Goal: Information Seeking & Learning: Learn about a topic

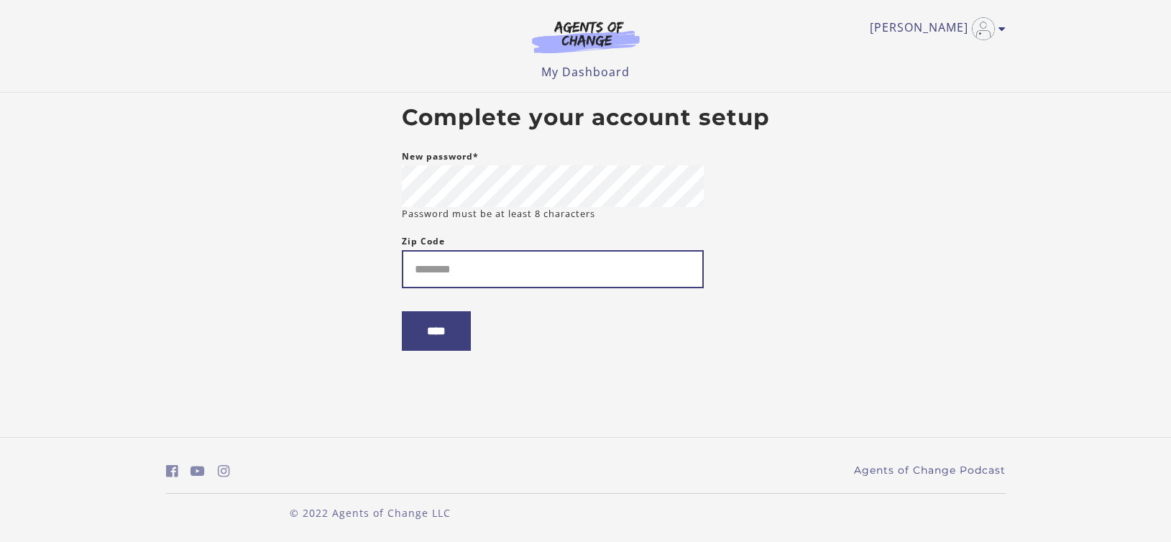
click at [463, 265] on input "Zip Code" at bounding box center [553, 269] width 302 height 38
type input "*****"
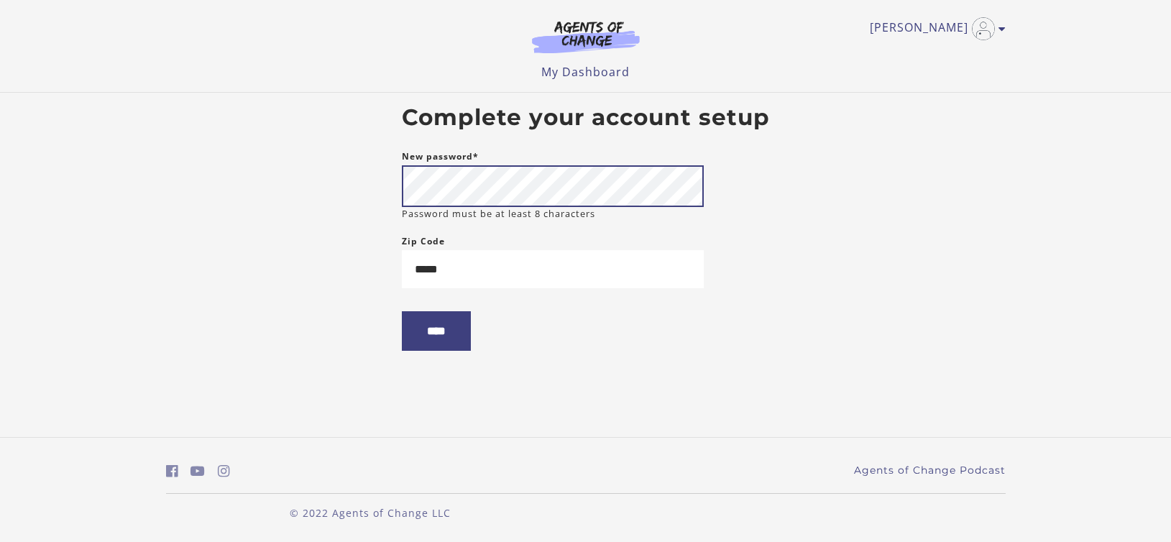
click at [354, 197] on body "Skip to main content [PERSON_NAME] A My Account Support Sign Out Toggle menu Me…" at bounding box center [585, 271] width 1171 height 542
click at [448, 346] on input "****" at bounding box center [436, 331] width 69 height 40
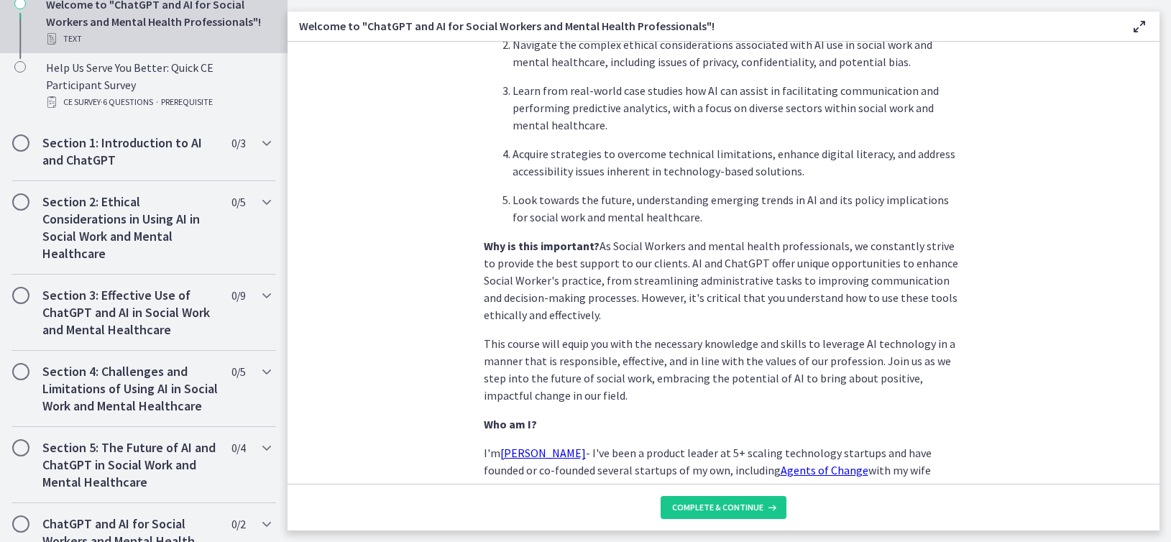
scroll to position [658, 0]
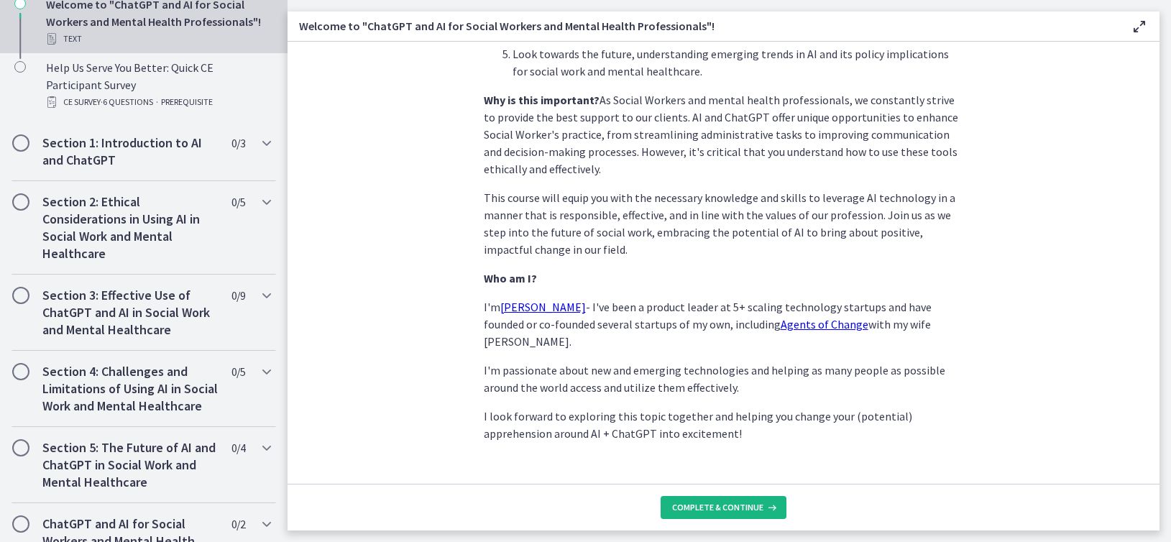
click at [683, 510] on span "Complete & continue" at bounding box center [717, 507] width 91 height 11
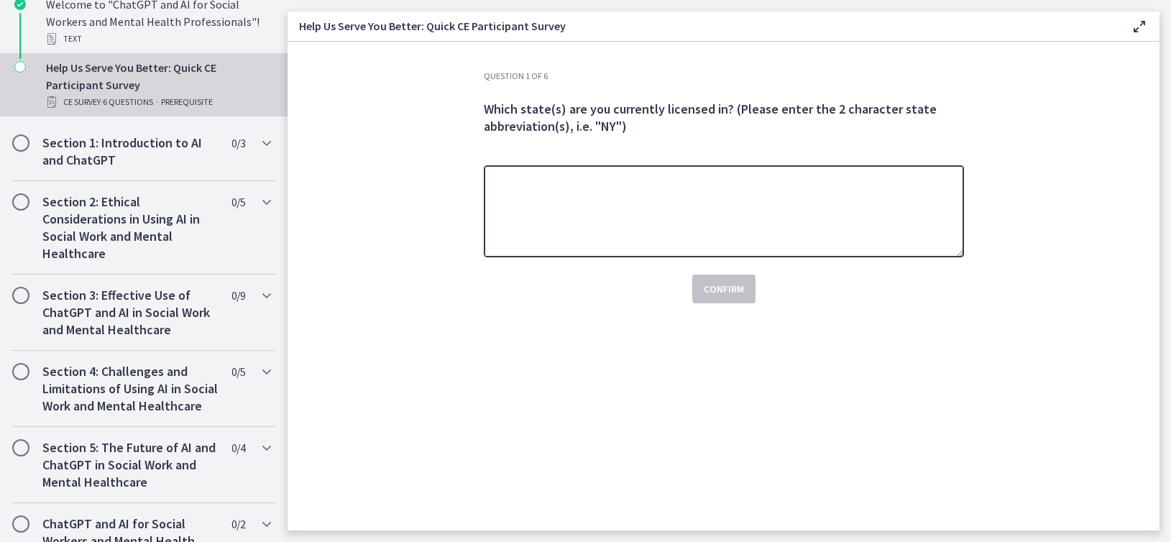
click at [599, 196] on textarea at bounding box center [724, 211] width 480 height 92
type textarea "**********"
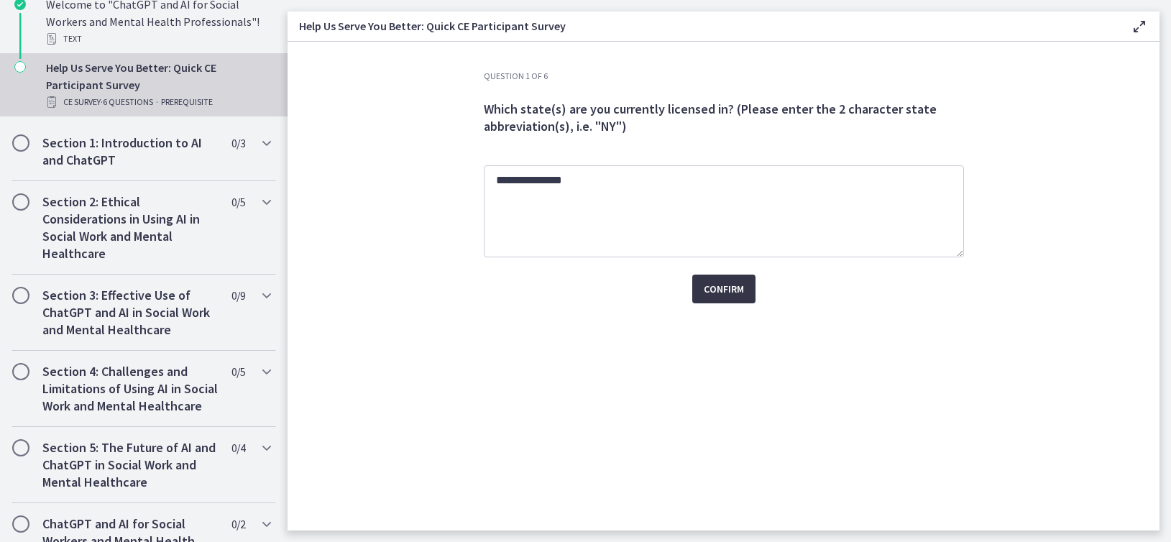
drag, startPoint x: 722, startPoint y: 285, endPoint x: 725, endPoint y: 295, distance: 11.2
click at [725, 295] on span "Confirm" at bounding box center [724, 288] width 40 height 17
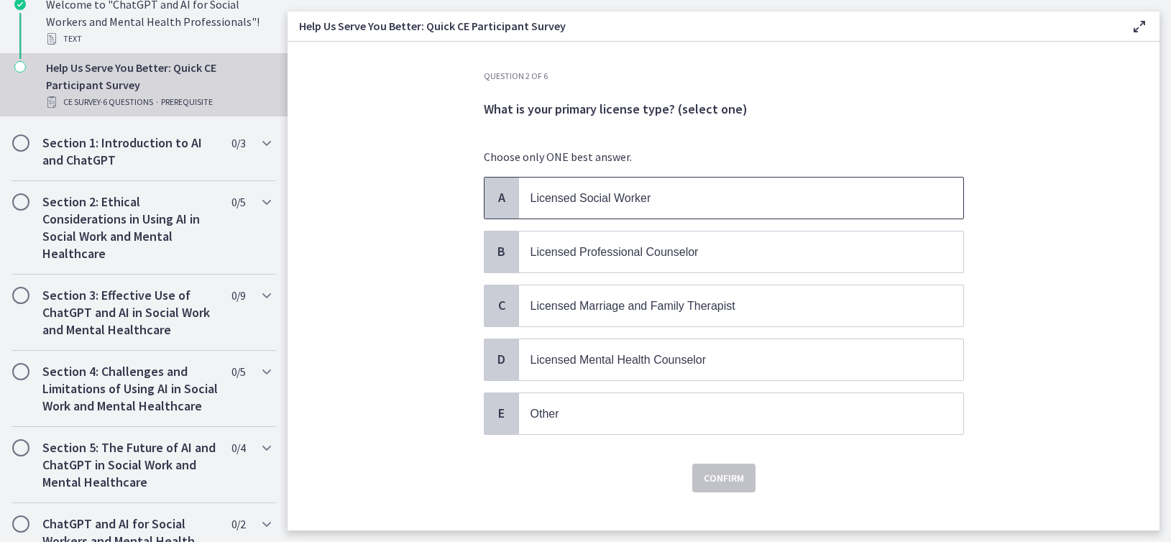
click at [511, 208] on div "A" at bounding box center [501, 197] width 34 height 41
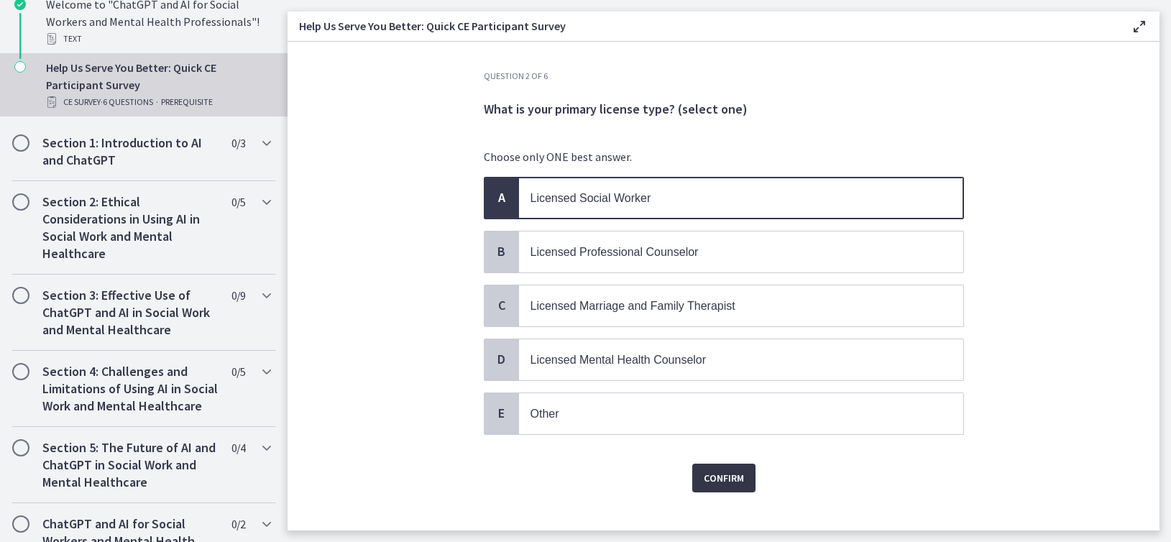
click at [704, 464] on button "Confirm" at bounding box center [723, 477] width 63 height 29
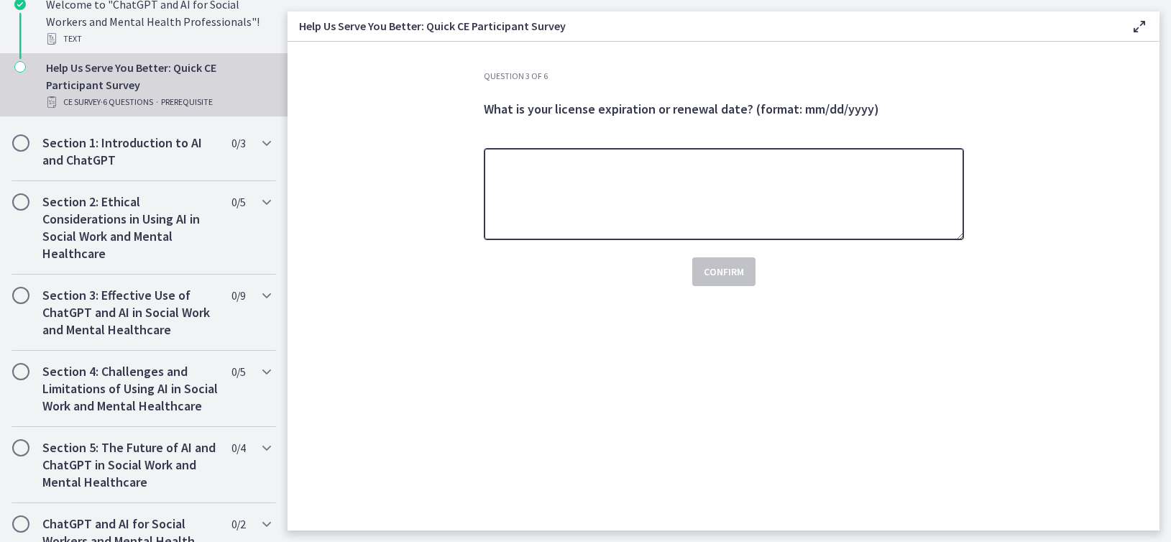
click at [622, 162] on textarea at bounding box center [724, 194] width 480 height 92
type textarea "**********"
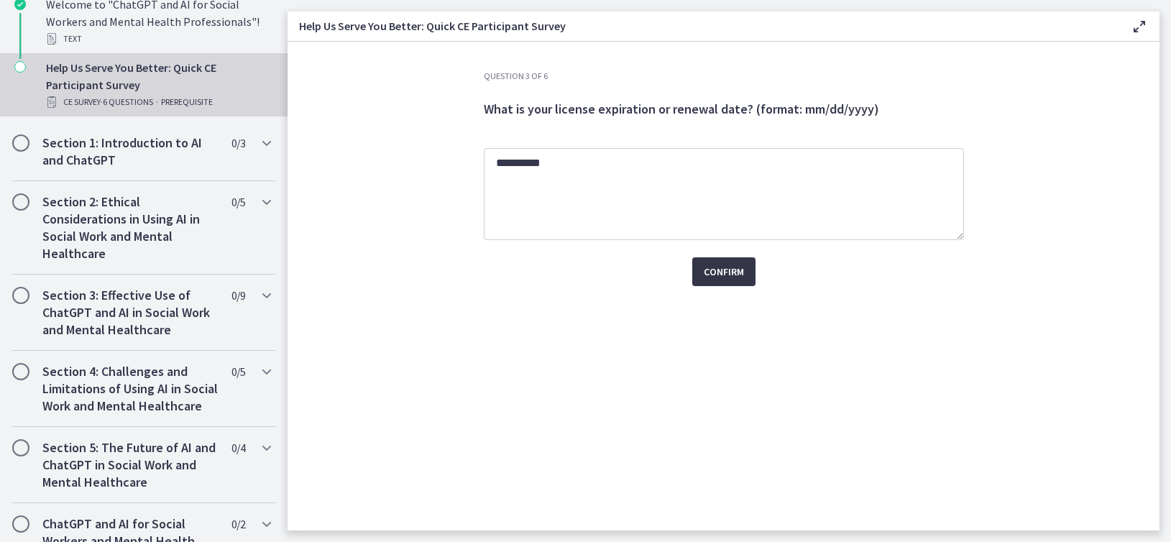
click at [712, 269] on span "Confirm" at bounding box center [724, 271] width 40 height 17
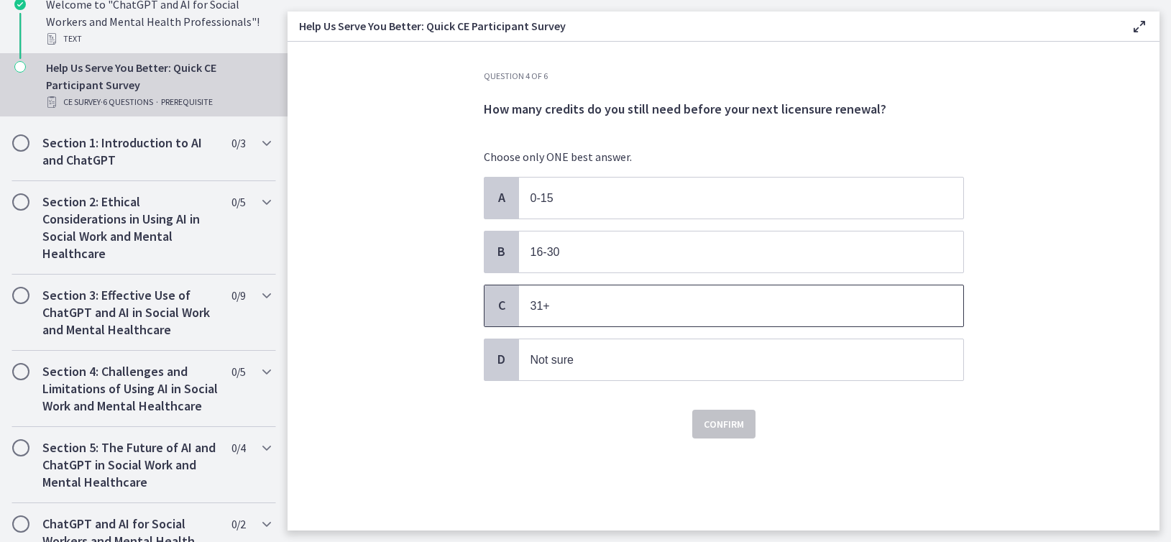
click at [537, 316] on span "31+" at bounding box center [741, 305] width 444 height 41
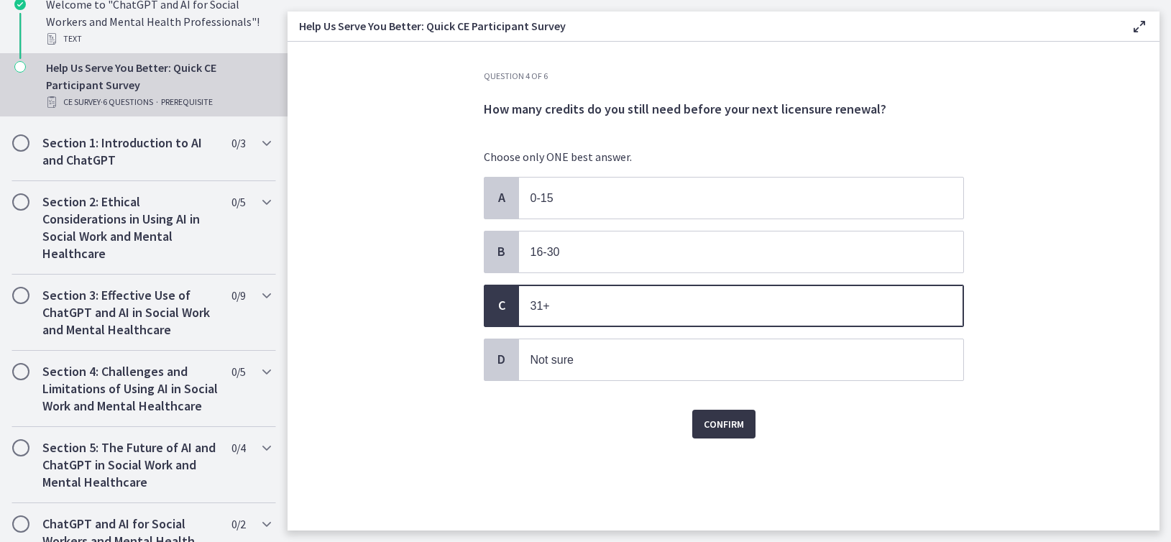
click at [698, 418] on button "Confirm" at bounding box center [723, 424] width 63 height 29
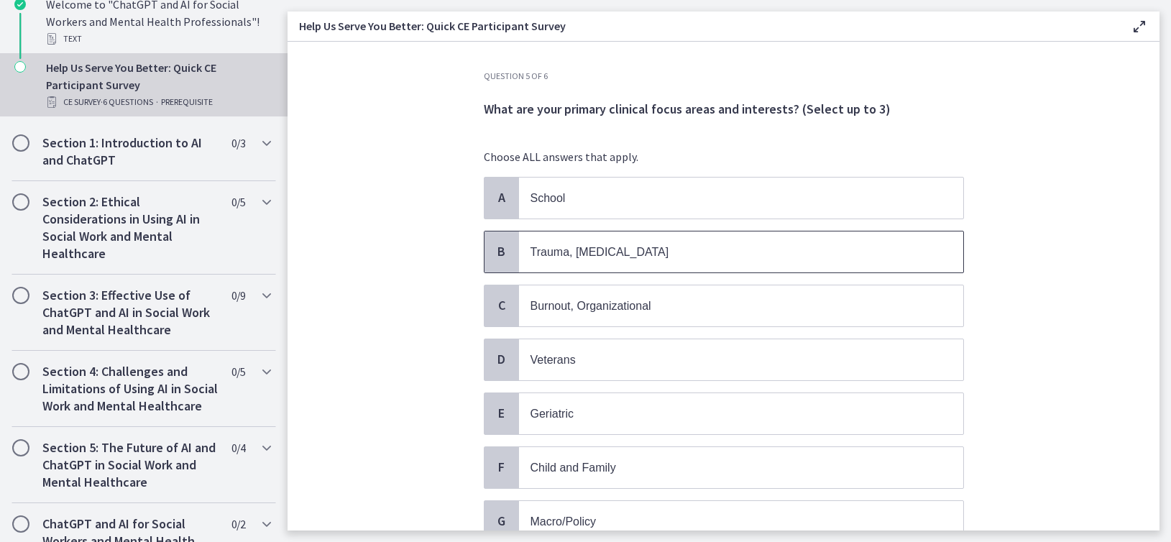
click at [533, 253] on span "Trauma, [MEDICAL_DATA]" at bounding box center [599, 252] width 139 height 12
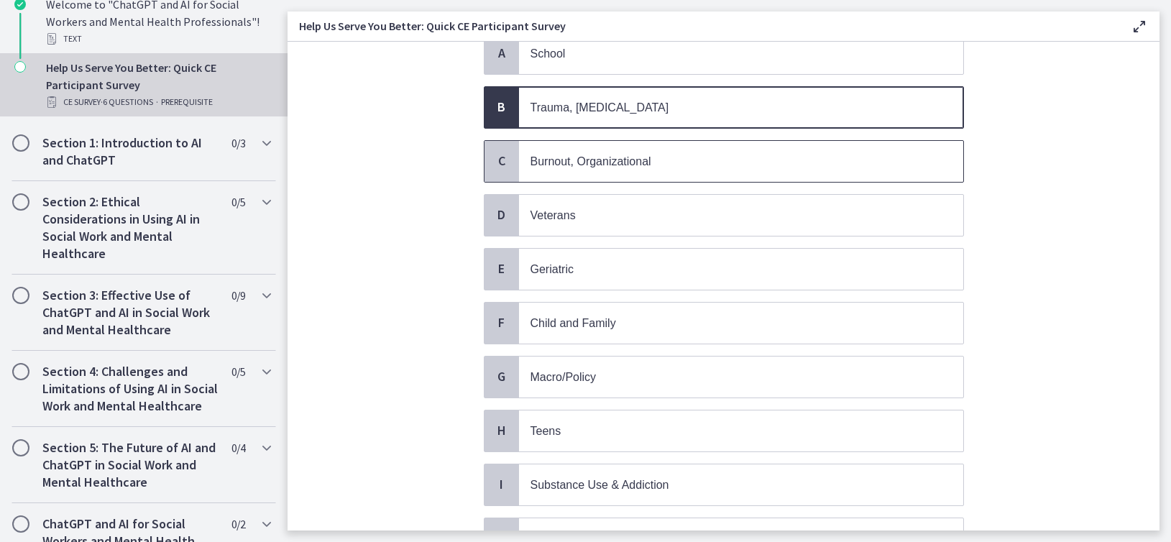
click at [499, 171] on div "C" at bounding box center [501, 161] width 34 height 41
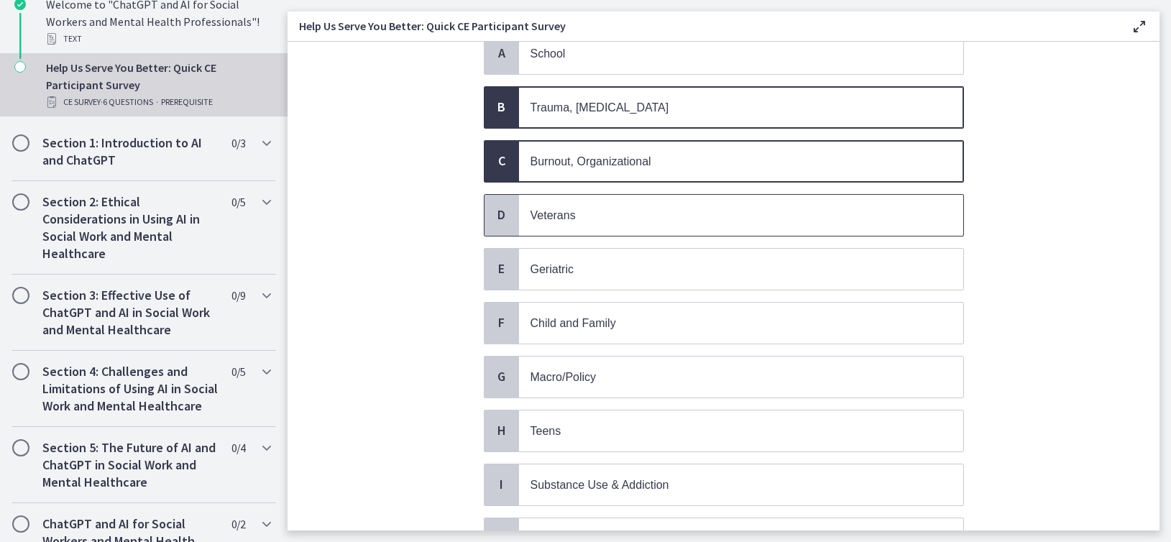
click at [505, 208] on div "D" at bounding box center [501, 215] width 34 height 41
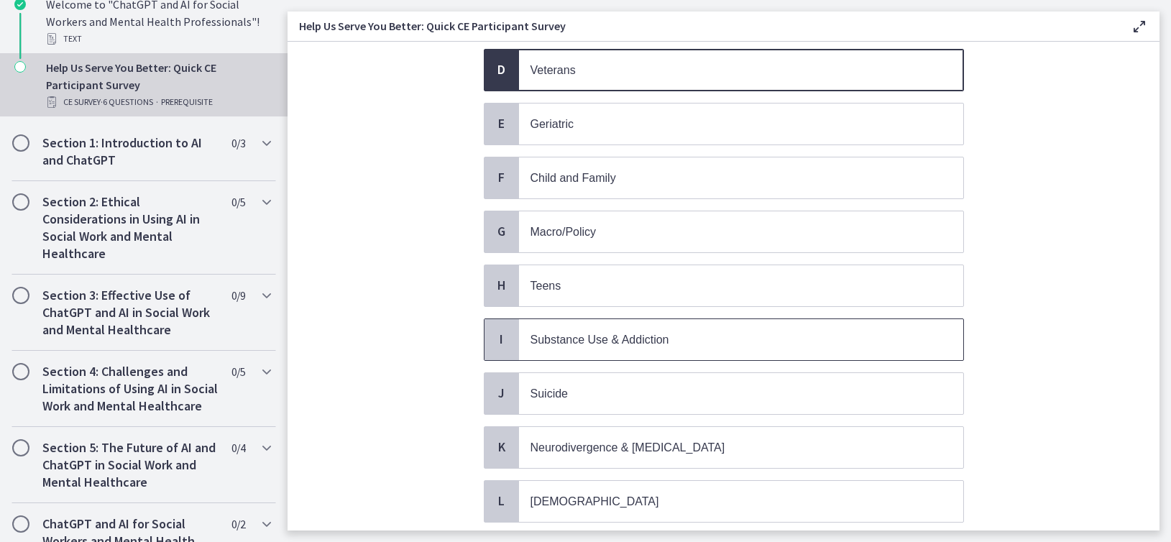
click at [512, 348] on div "I" at bounding box center [501, 339] width 34 height 41
click at [519, 400] on span "Suicide" at bounding box center [741, 393] width 444 height 41
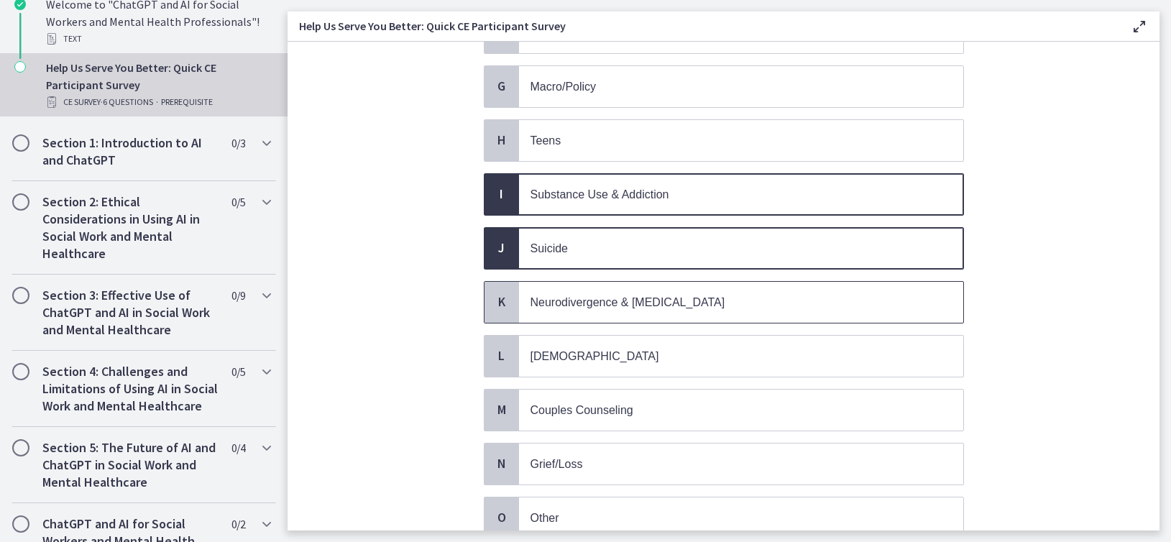
scroll to position [558, 0]
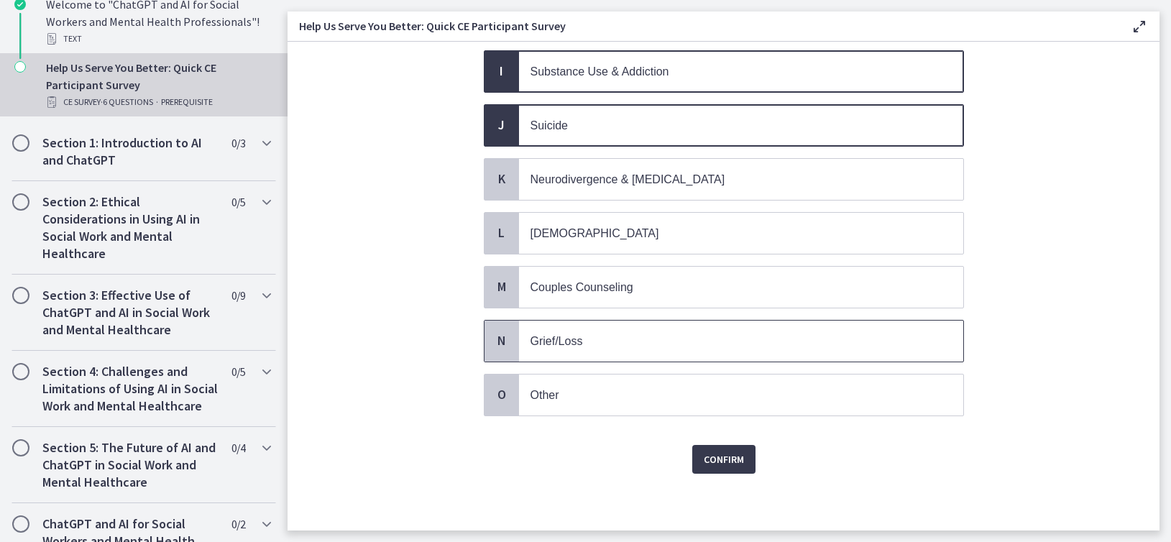
click at [497, 341] on span "N" at bounding box center [501, 340] width 17 height 17
click at [496, 287] on span "M" at bounding box center [501, 286] width 17 height 17
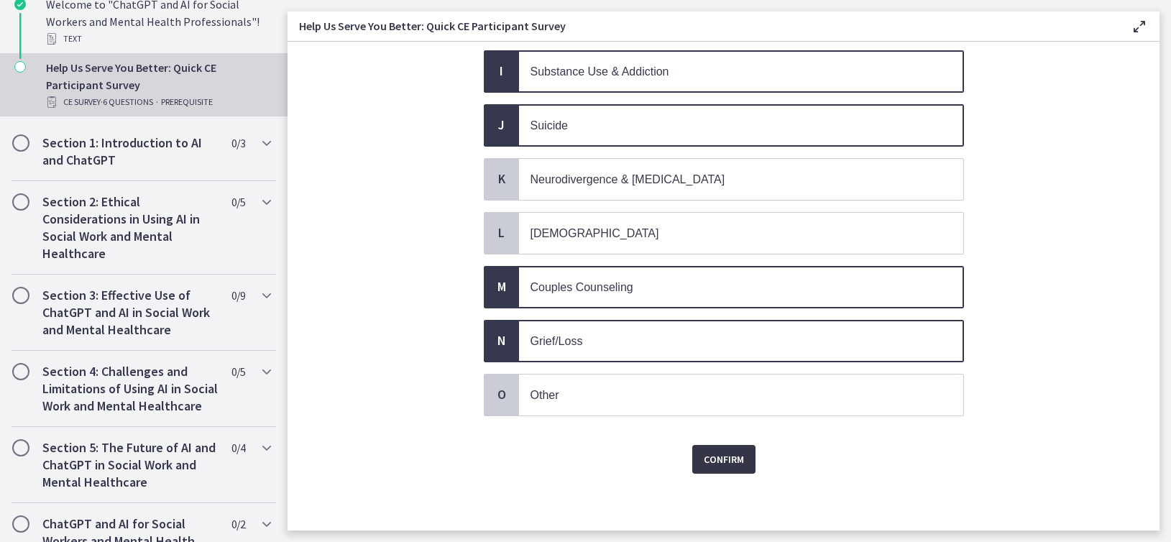
click at [704, 453] on span "Confirm" at bounding box center [724, 459] width 40 height 17
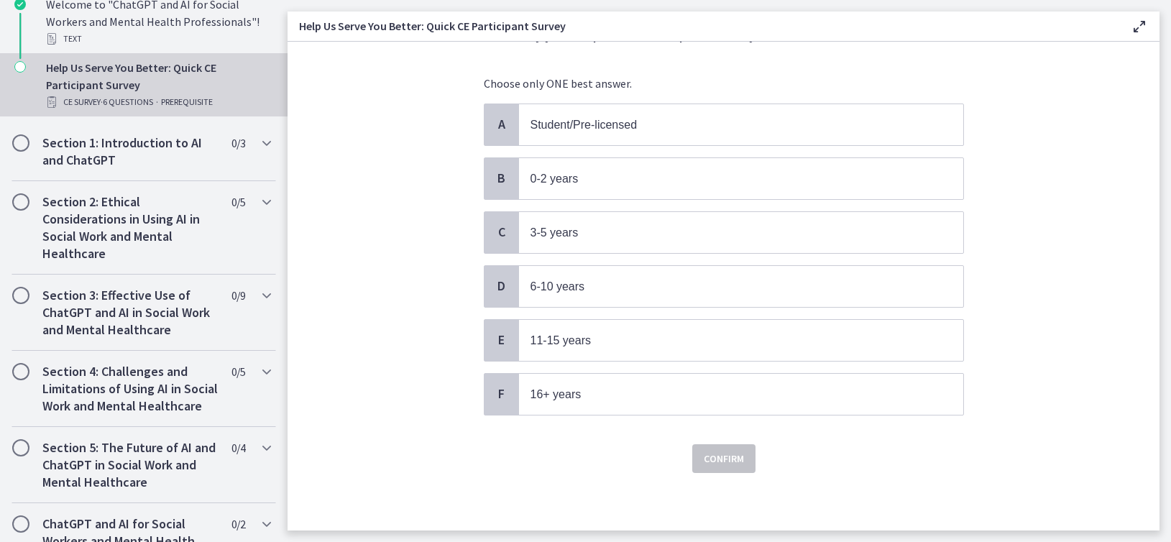
scroll to position [0, 0]
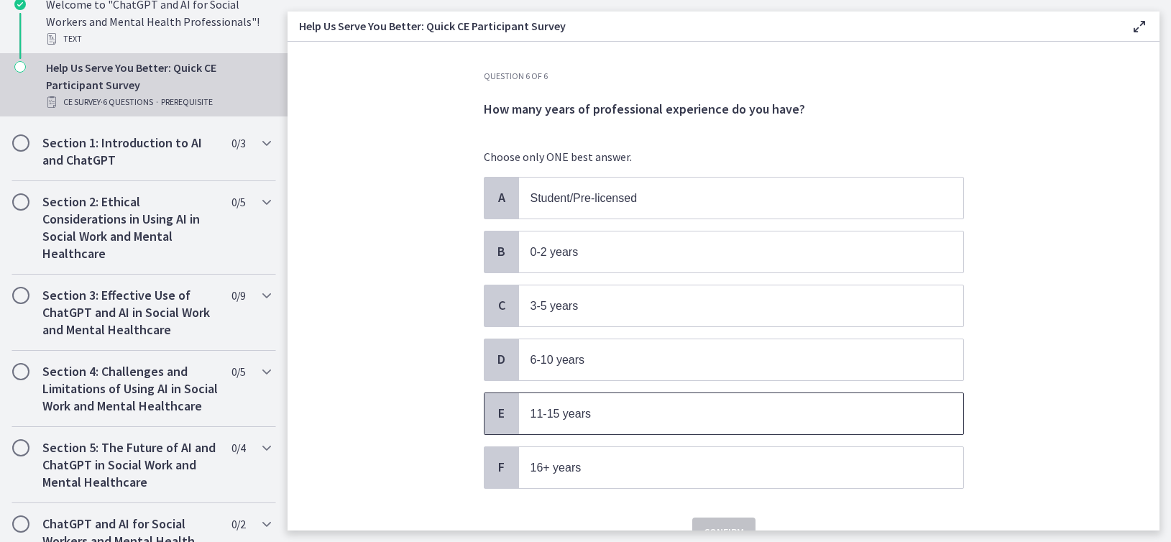
click at [498, 409] on span "E" at bounding box center [501, 413] width 17 height 17
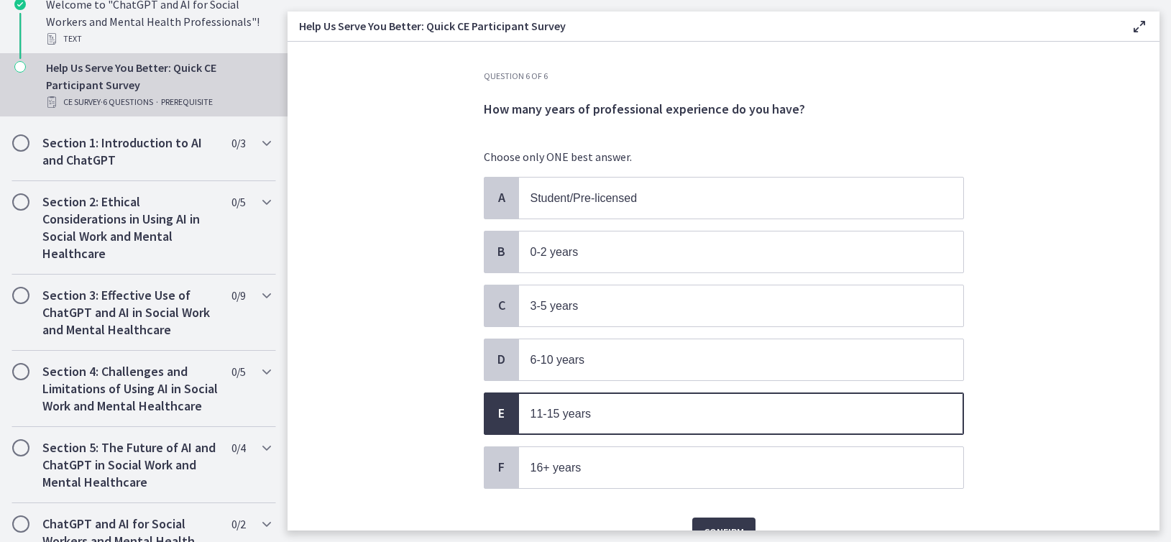
scroll to position [73, 0]
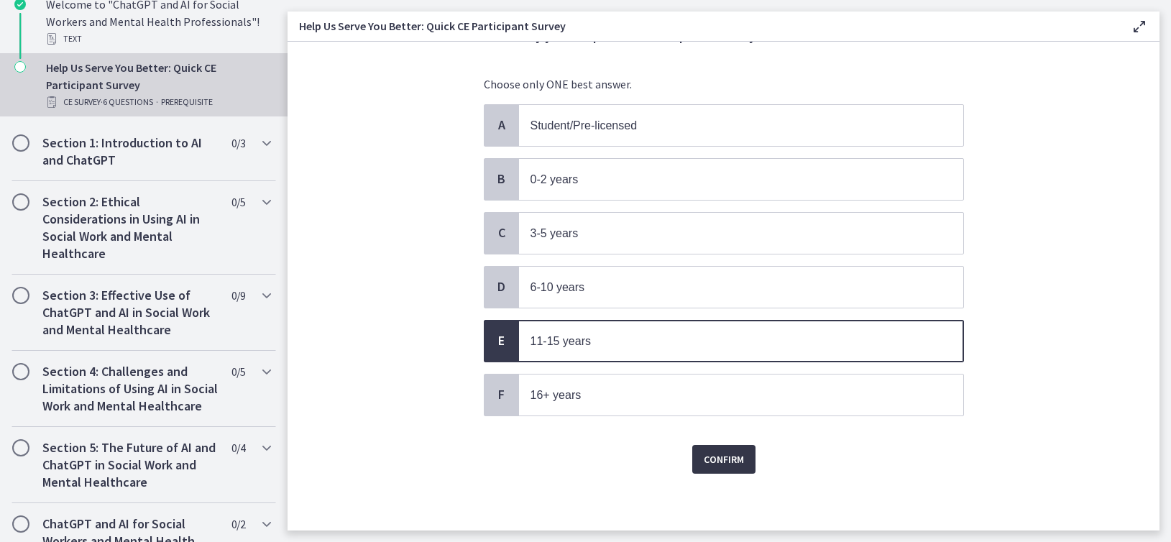
click at [705, 460] on span "Confirm" at bounding box center [724, 459] width 40 height 17
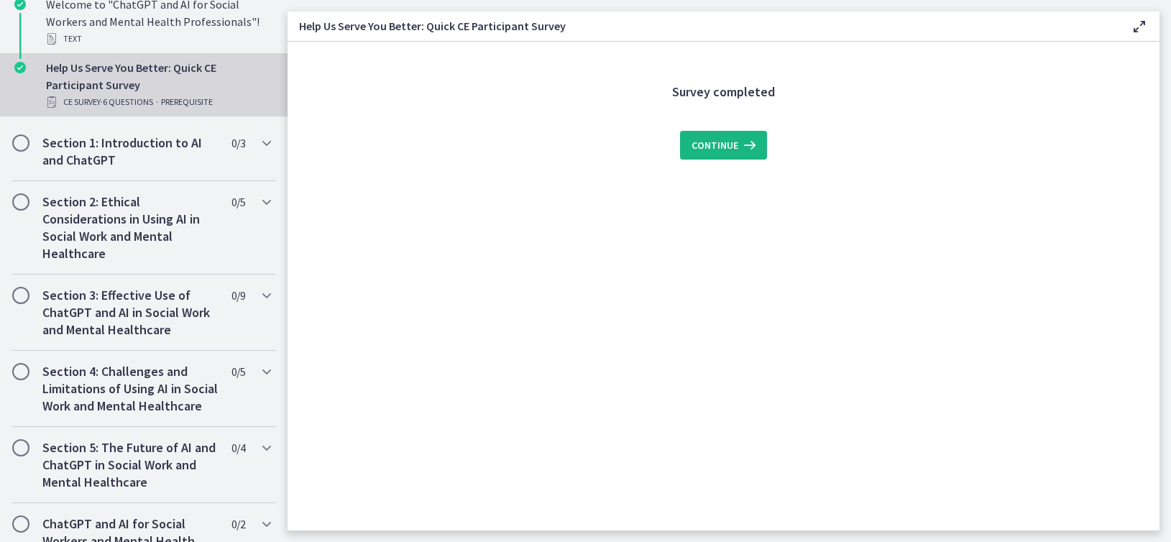
scroll to position [0, 0]
click at [729, 142] on span "Continue" at bounding box center [714, 145] width 47 height 17
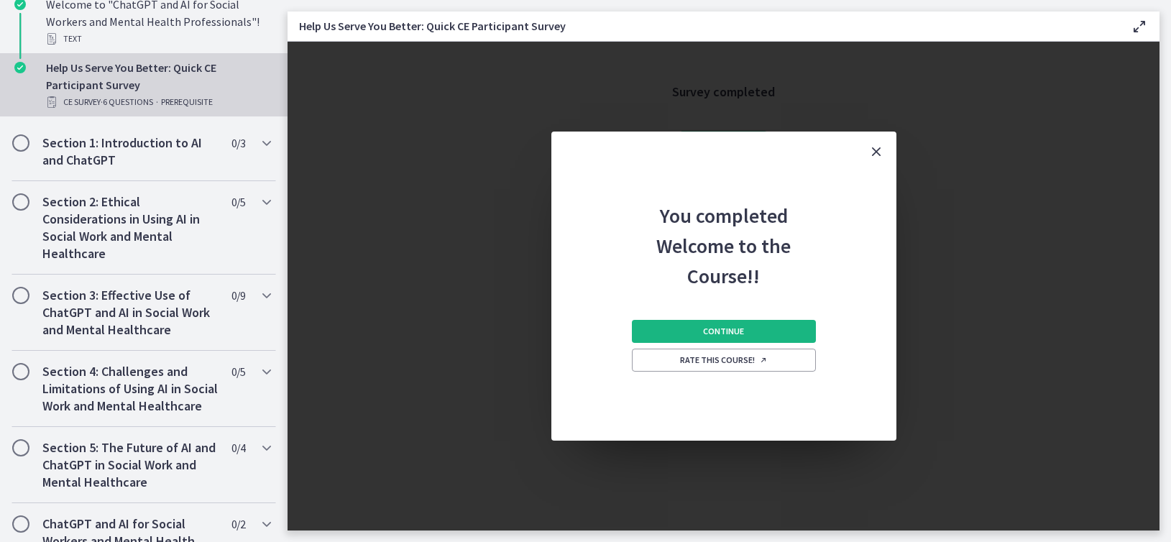
click at [711, 334] on span "Continue" at bounding box center [723, 331] width 41 height 11
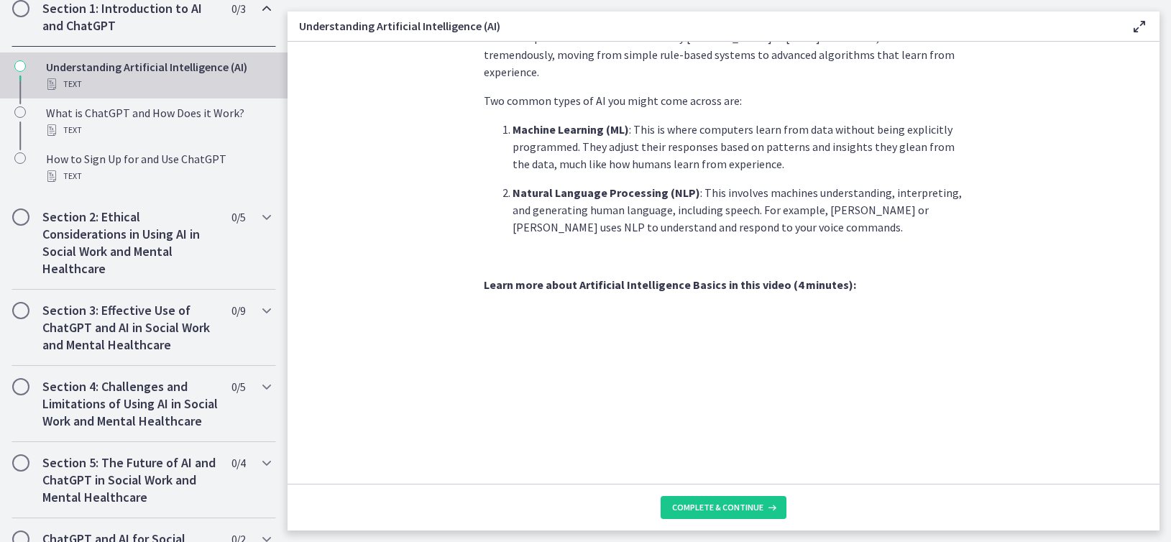
scroll to position [361, 0]
